Goal: Navigation & Orientation: Find specific page/section

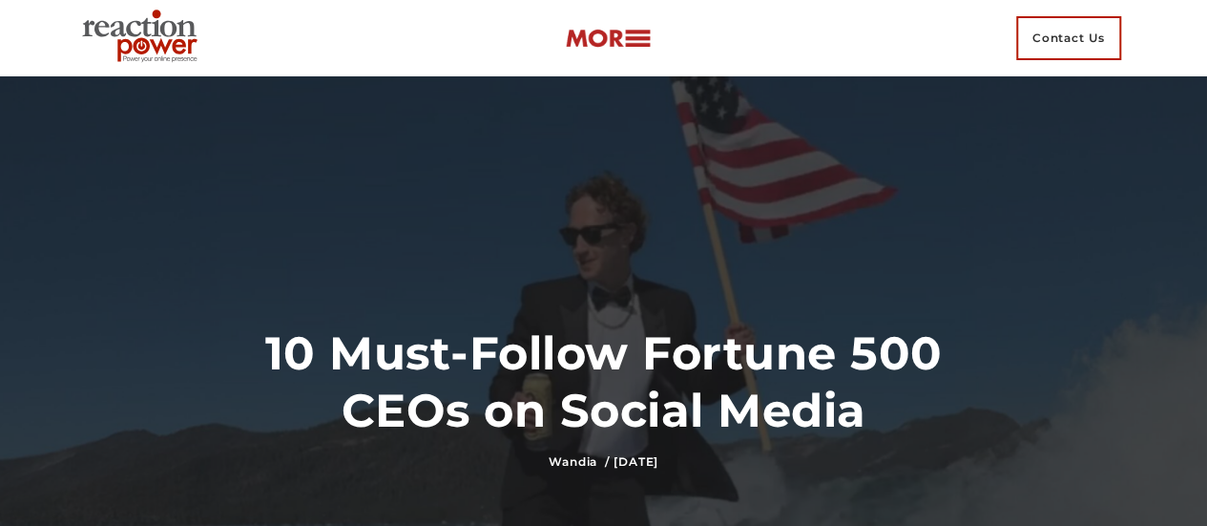
click at [147, 27] on img at bounding box center [143, 38] width 138 height 69
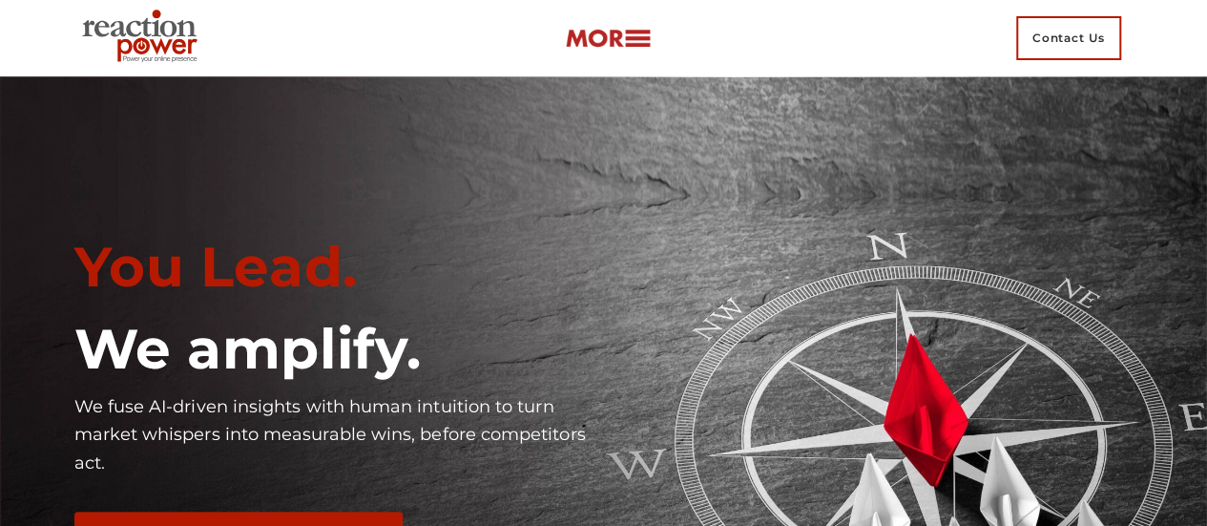
click at [632, 35] on img at bounding box center [608, 39] width 86 height 22
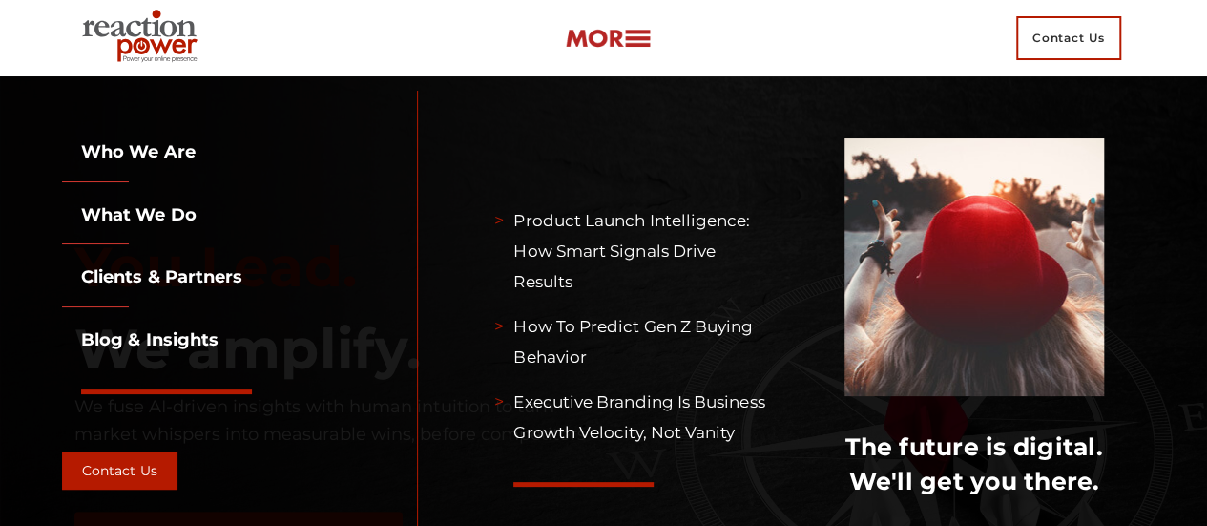
click at [724, 35] on div "Contact Us" at bounding box center [603, 38] width 1059 height 76
click at [204, 341] on link "Blog & Insights" at bounding box center [140, 339] width 157 height 21
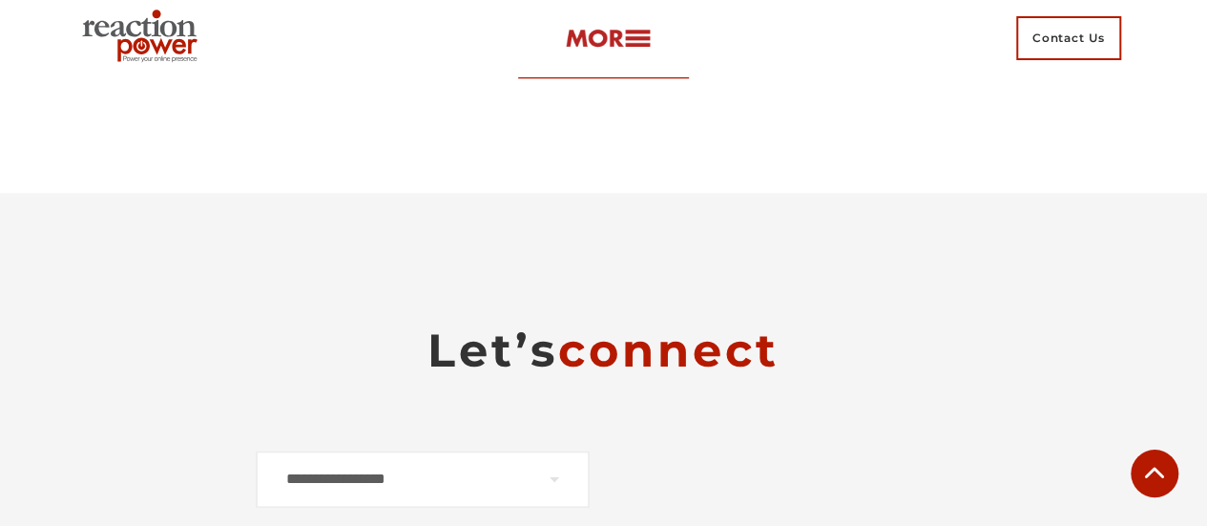
scroll to position [11663, 0]
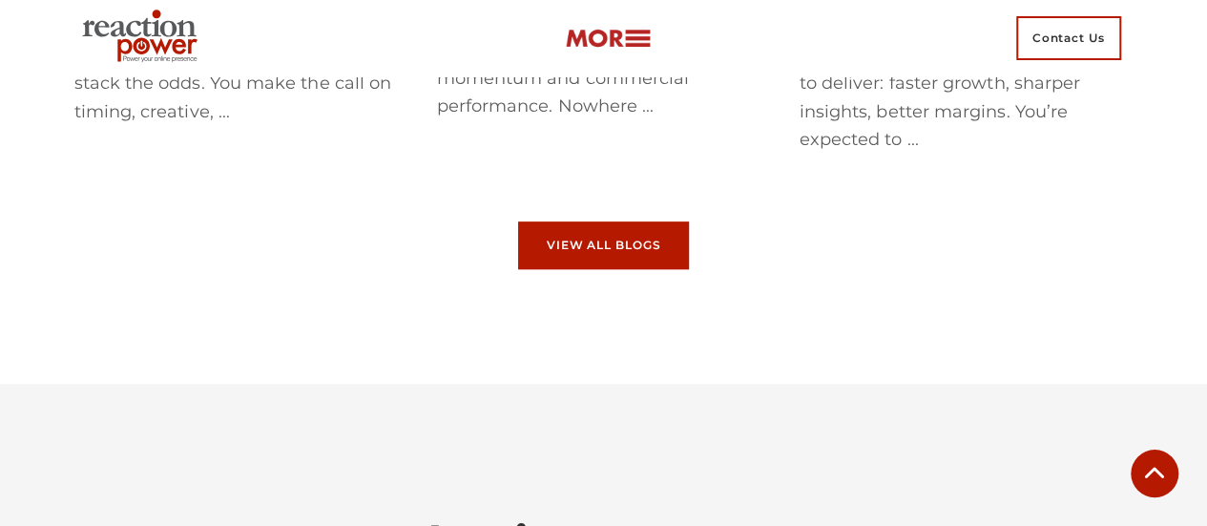
click at [588, 251] on span "View All Blogs" at bounding box center [604, 245] width 115 height 11
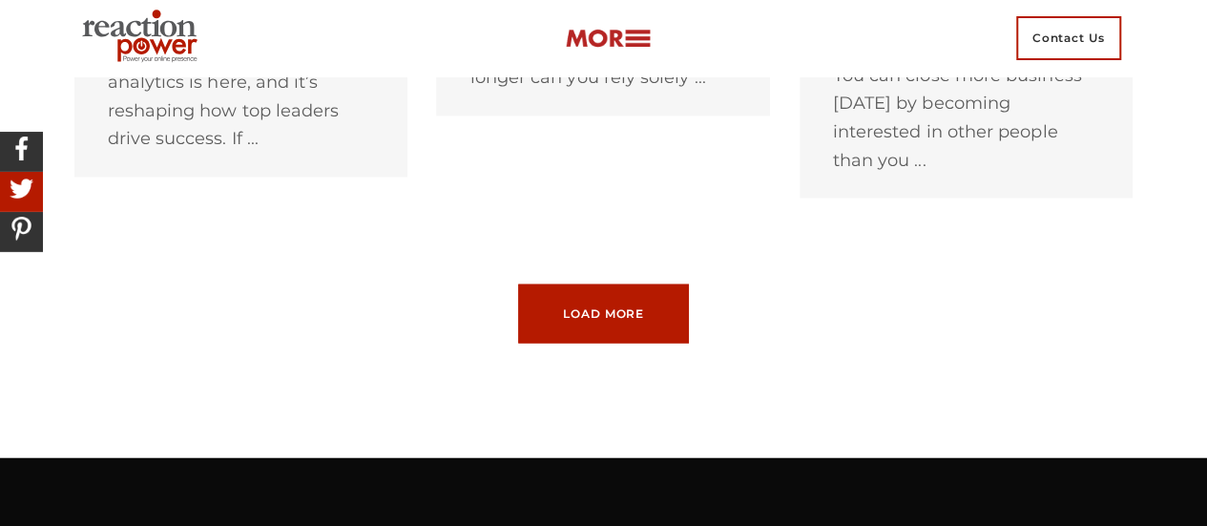
scroll to position [2291, 0]
